Goal: Find specific page/section: Find specific page/section

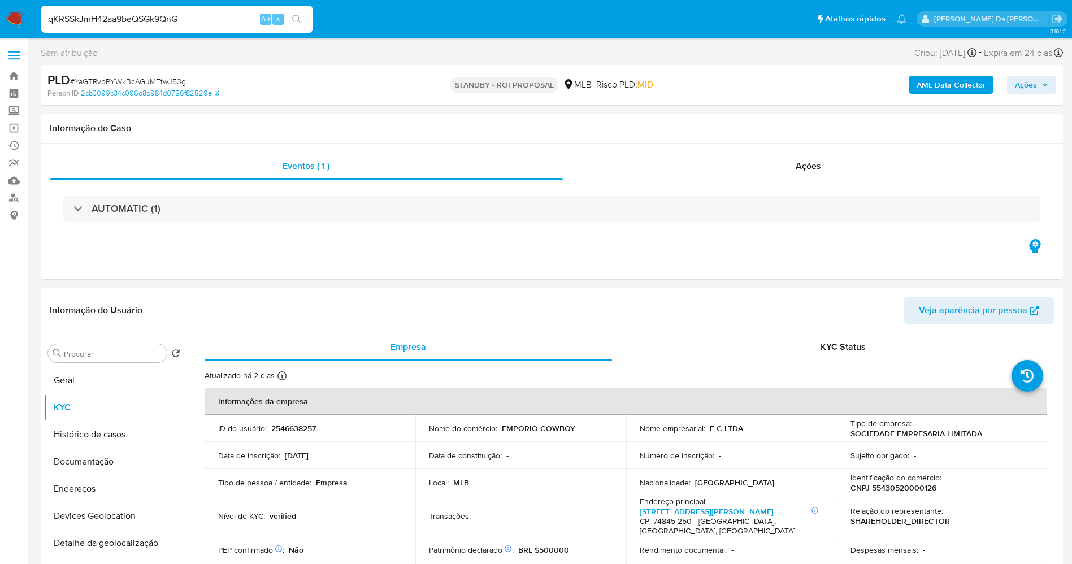
select select "10"
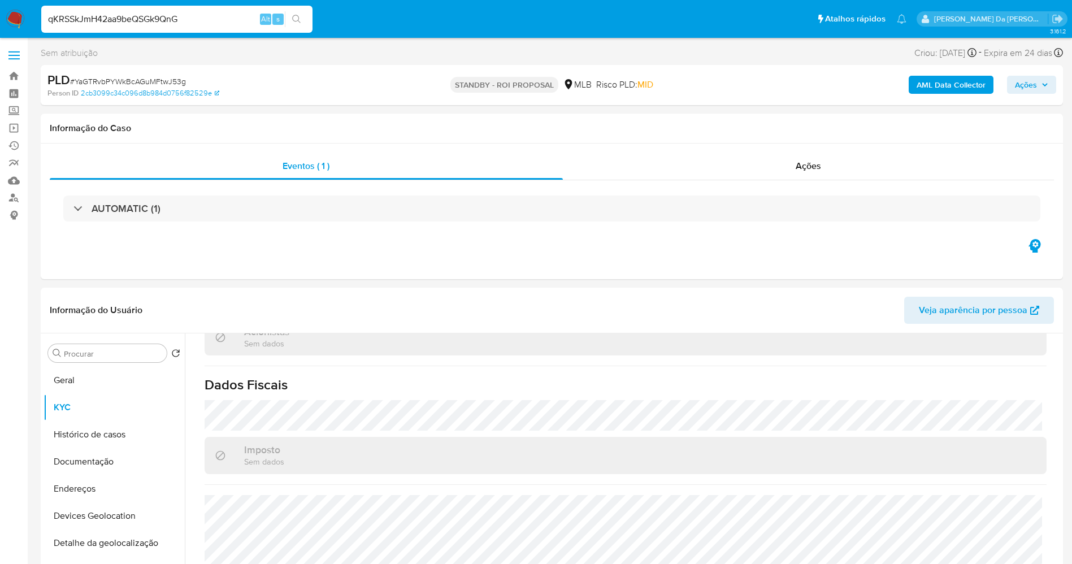
type input "qKRSSkJmH42aa9beQSGk9QnG"
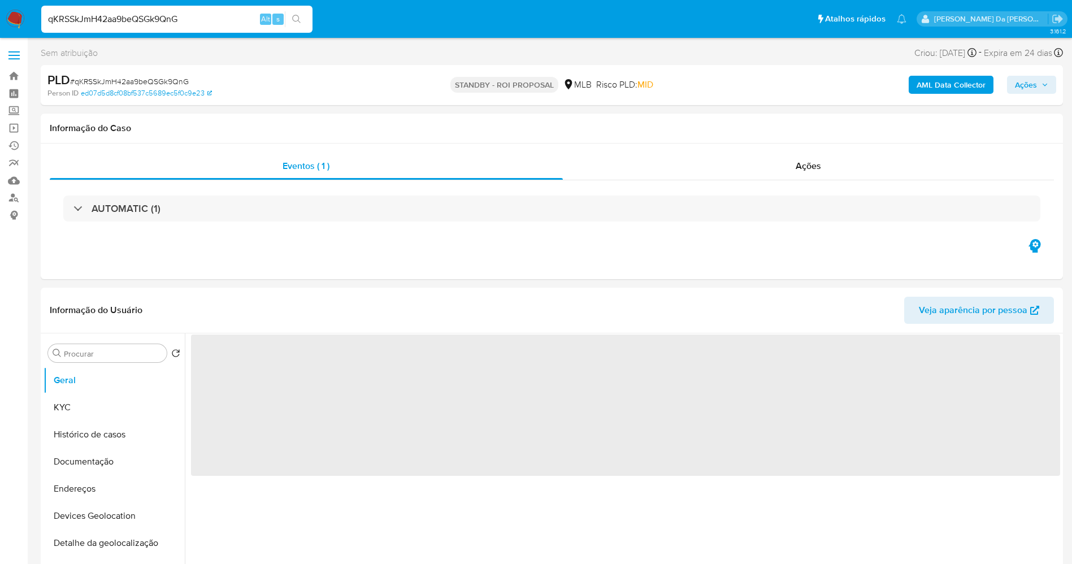
select select "10"
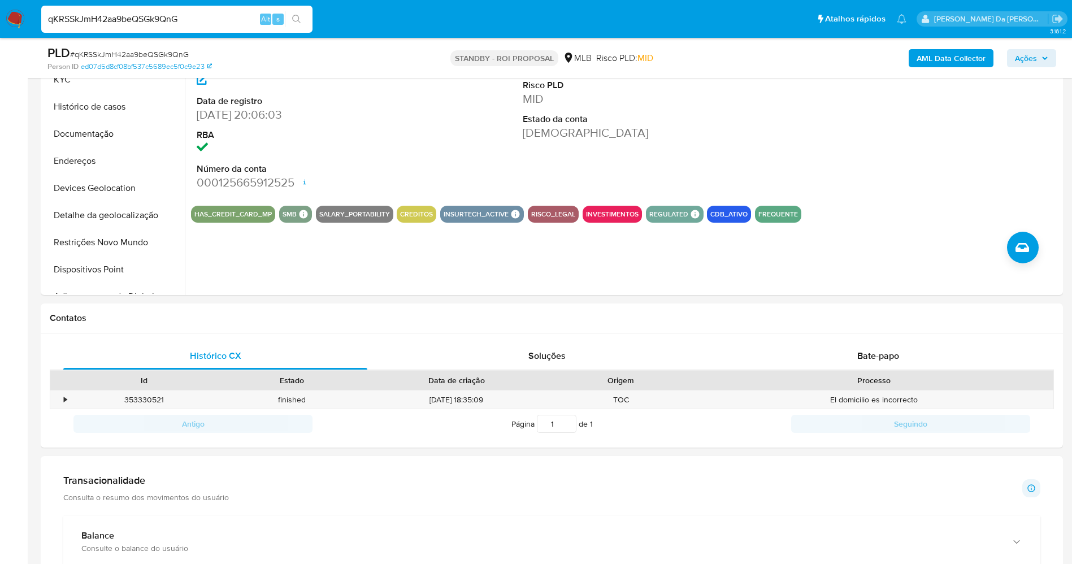
scroll to position [339, 0]
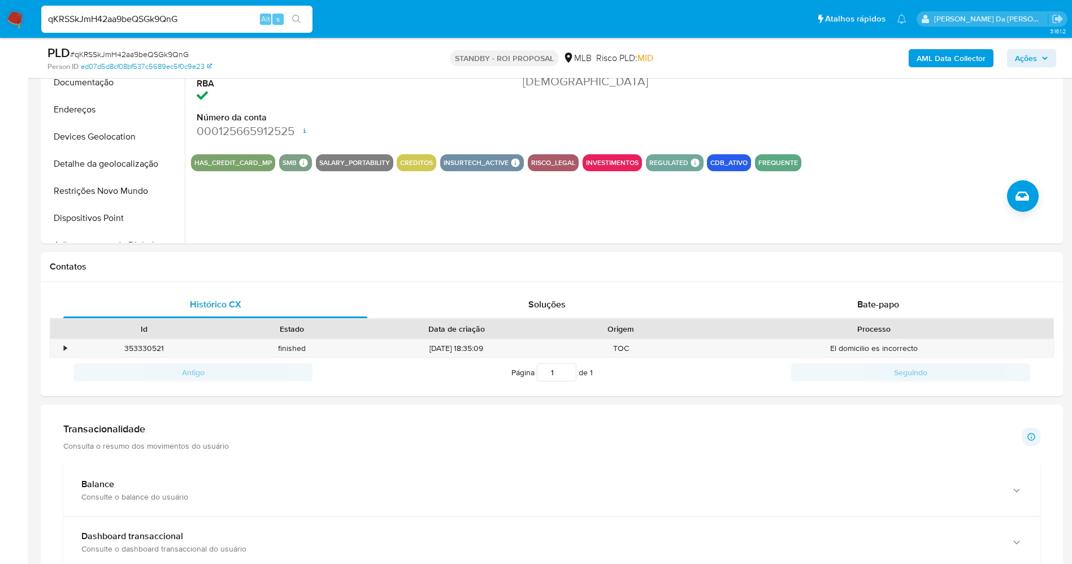
click at [238, 23] on input "qKRSSkJmH42aa9beQSGk9QnG" at bounding box center [176, 19] width 271 height 15
click at [238, 24] on input "qKRSSkJmH42aa9beQSGk9QnG" at bounding box center [176, 19] width 271 height 15
paste input "BnkpxXpCwJrBRvwMPbVFwoGi"
type input "BnkpxXpCwJrBRvwMPbVFwoGi"
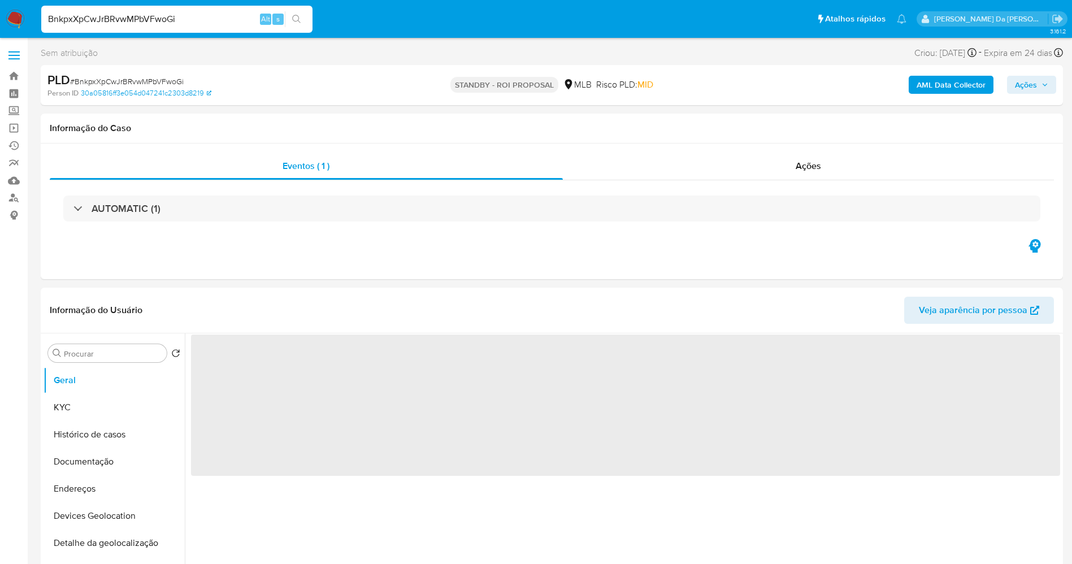
select select "10"
